Goal: Navigation & Orientation: Understand site structure

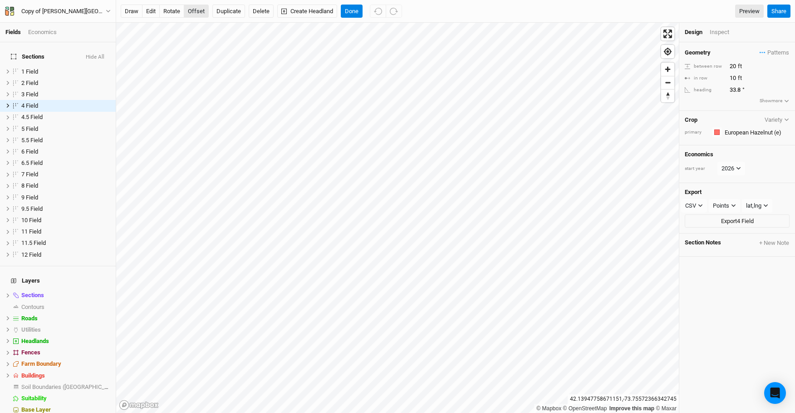
click at [190, 14] on button "offset" at bounding box center [196, 12] width 25 height 14
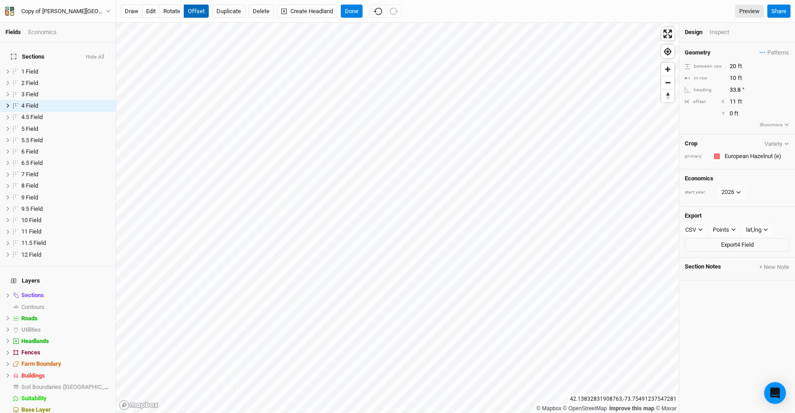
type input "10"
click at [38, 28] on div "Economics" at bounding box center [42, 32] width 29 height 8
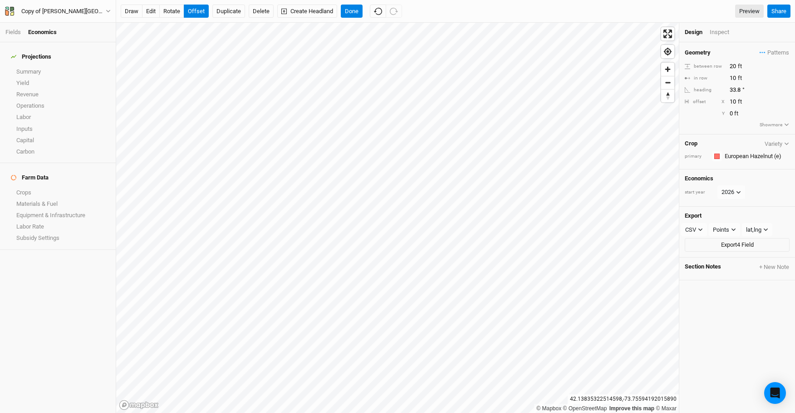
click at [47, 34] on div "Economics" at bounding box center [42, 32] width 29 height 8
click at [35, 68] on link "Summary" at bounding box center [58, 71] width 116 height 11
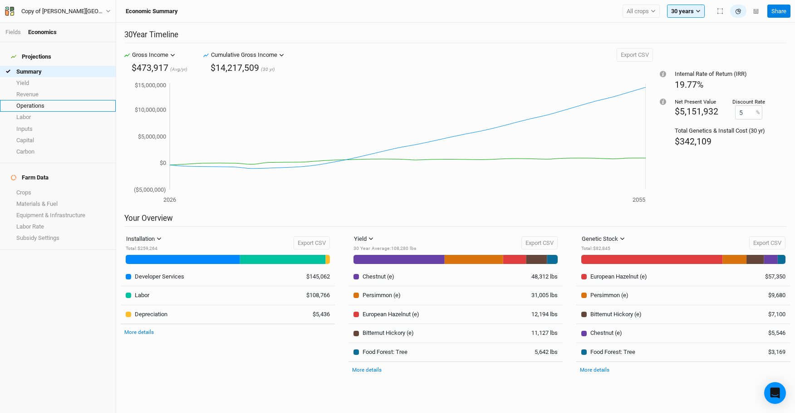
click at [38, 100] on link "Operations" at bounding box center [58, 105] width 116 height 11
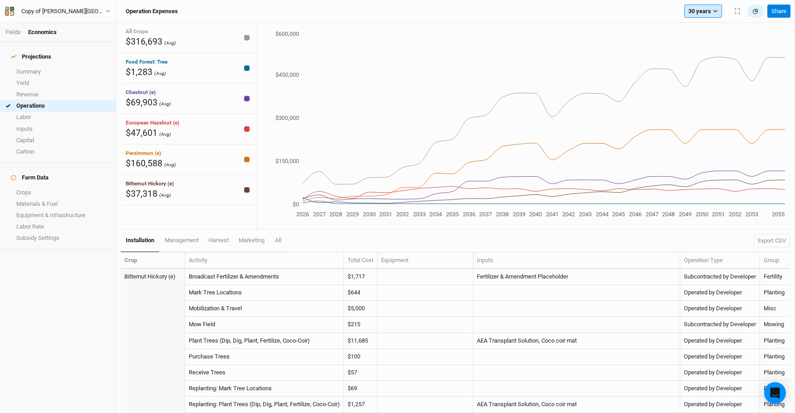
click at [717, 12] on icon "button" at bounding box center [715, 11] width 5 height 5
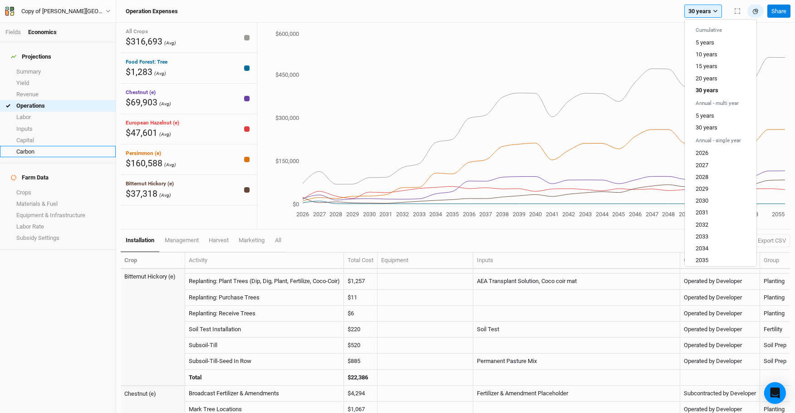
scroll to position [125, 0]
click at [193, 243] on span "management" at bounding box center [182, 239] width 34 height 7
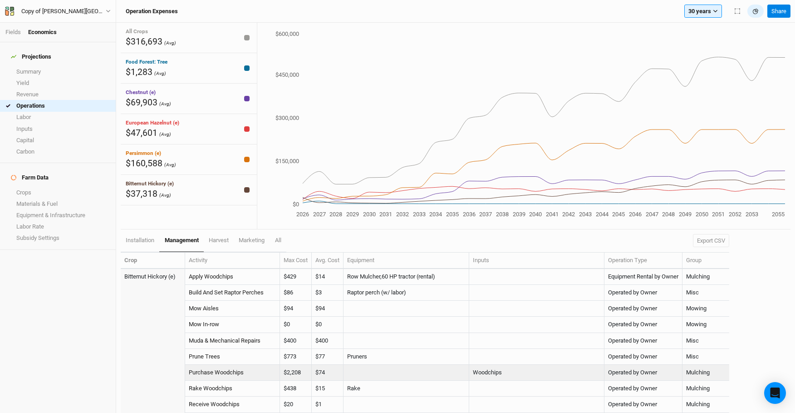
scroll to position [5, 0]
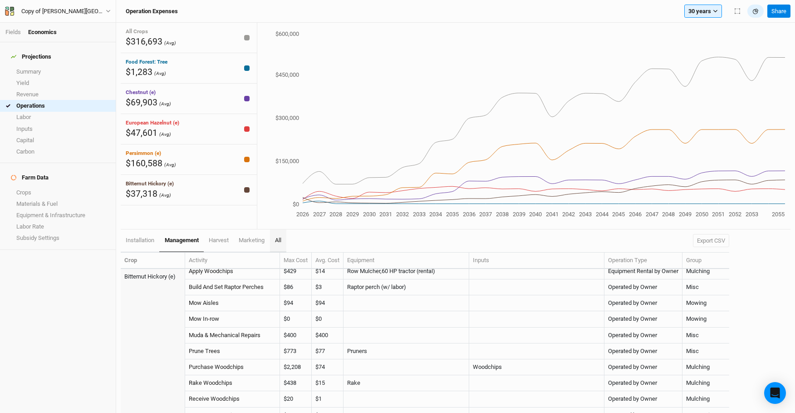
click at [280, 241] on span "All" at bounding box center [278, 239] width 6 height 7
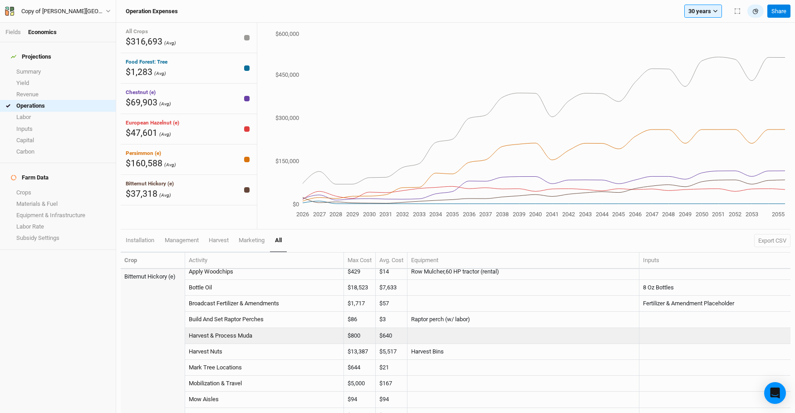
scroll to position [6, 0]
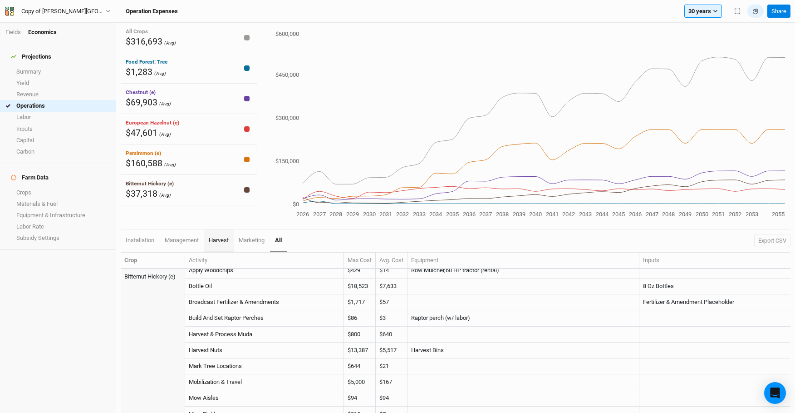
click at [225, 241] on span "harvest" at bounding box center [219, 239] width 20 height 7
